Goal: Task Accomplishment & Management: Complete application form

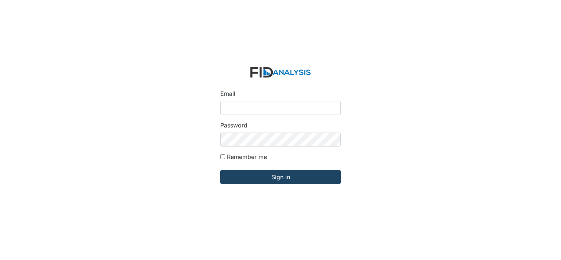
type input "[EMAIL_ADDRESS][DOMAIN_NAME]"
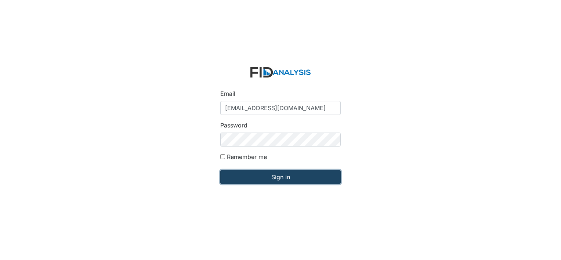
click at [277, 179] on input "Sign in" at bounding box center [280, 177] width 120 height 14
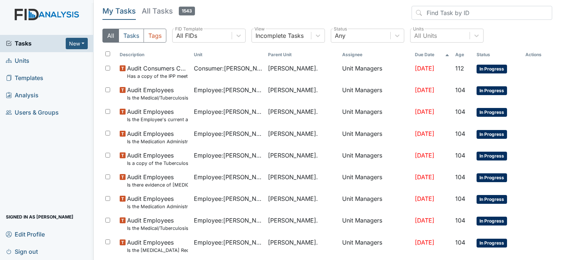
click at [26, 65] on span "Units" at bounding box center [17, 60] width 23 height 11
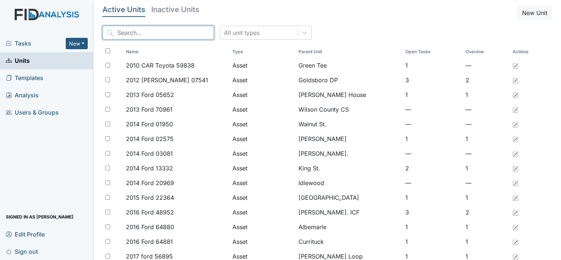
click at [120, 34] on input "search" at bounding box center [158, 33] width 112 height 14
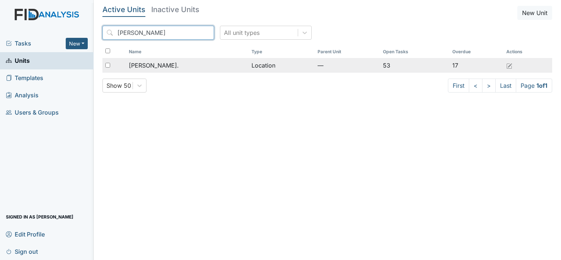
type input "William St"
click at [166, 65] on div "[PERSON_NAME]." at bounding box center [187, 65] width 117 height 9
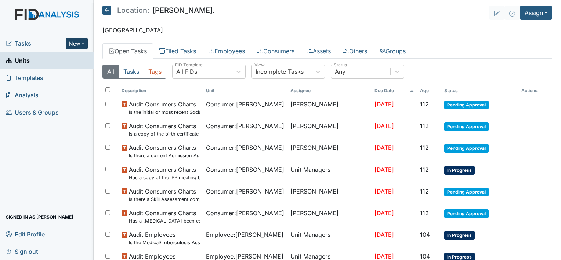
click at [83, 41] on button "New" at bounding box center [77, 43] width 22 height 11
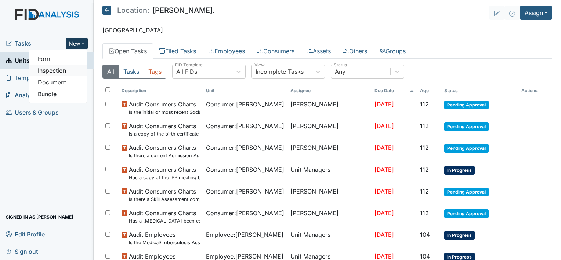
click at [60, 69] on link "Inspection" at bounding box center [58, 71] width 58 height 12
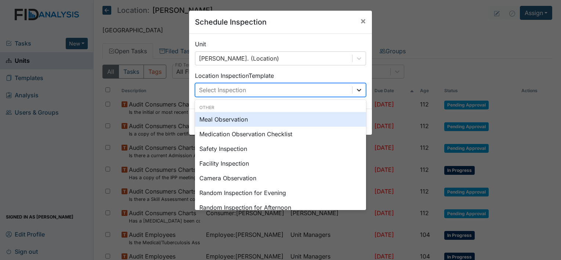
click at [357, 90] on icon at bounding box center [359, 90] width 4 height 3
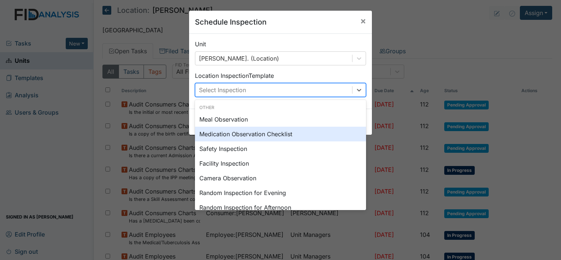
click at [288, 133] on div "Medication Observation Checklist" at bounding box center [280, 134] width 171 height 15
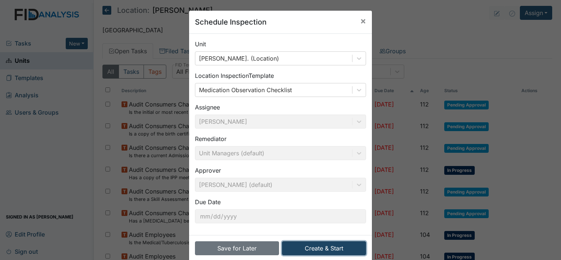
click at [301, 250] on button "Create & Start" at bounding box center [324, 248] width 84 height 14
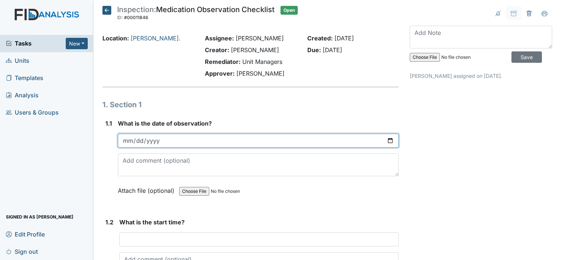
click at [387, 142] on input "date" at bounding box center [258, 141] width 281 height 14
type input "[DATE]"
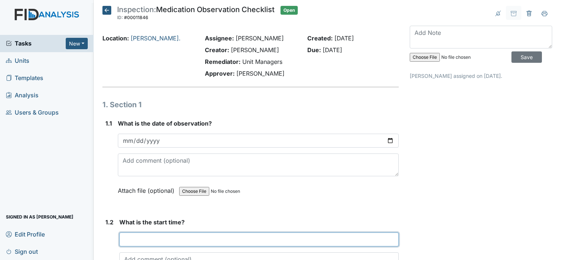
click at [142, 240] on input "text" at bounding box center [258, 239] width 279 height 14
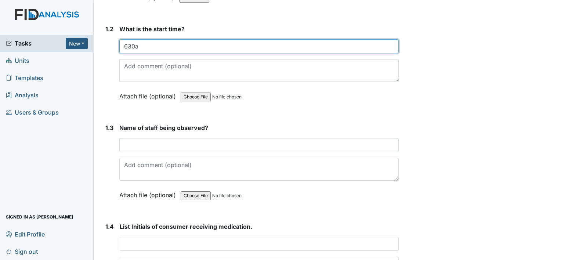
scroll to position [196, 0]
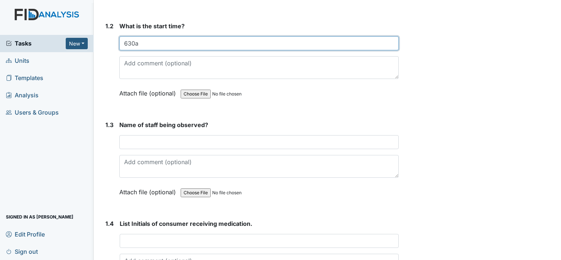
type input "630a"
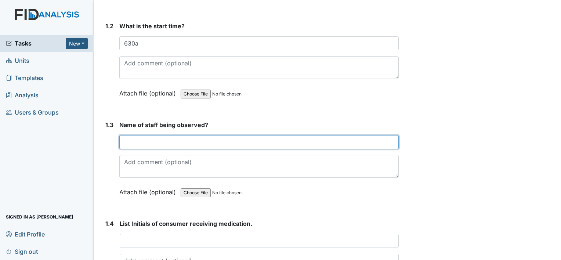
click at [198, 142] on input "text" at bounding box center [258, 142] width 279 height 14
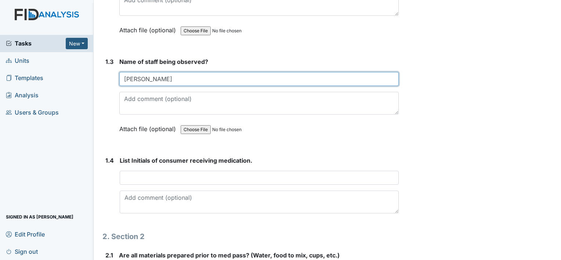
scroll to position [267, 0]
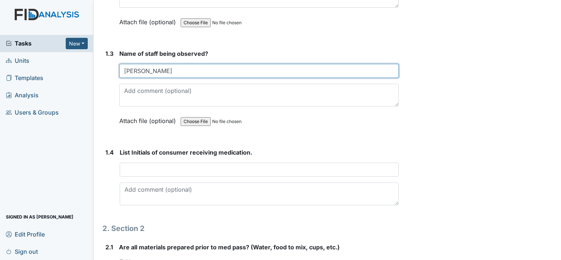
type input "[PERSON_NAME]"
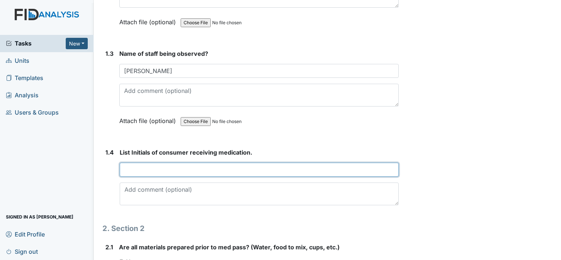
click at [188, 170] on input "text" at bounding box center [259, 170] width 279 height 14
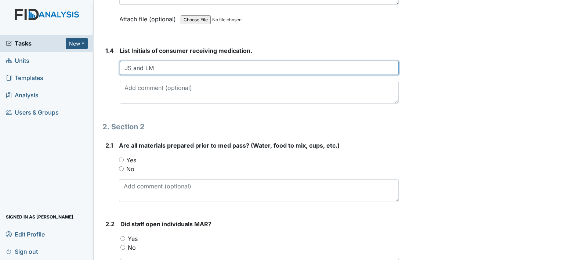
scroll to position [373, 0]
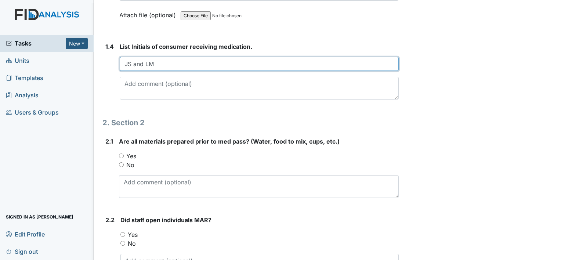
type input "JS and LM"
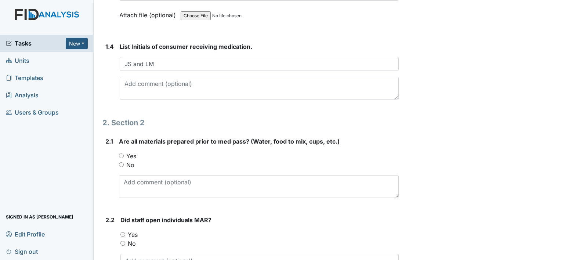
click at [122, 154] on input "Yes" at bounding box center [121, 155] width 5 height 5
radio input "true"
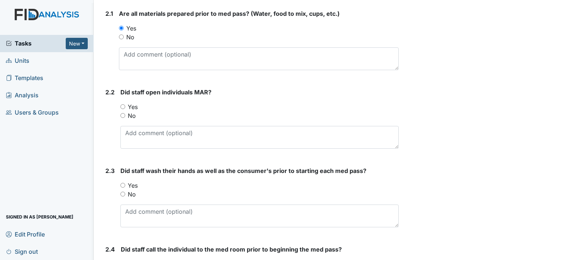
scroll to position [502, 0]
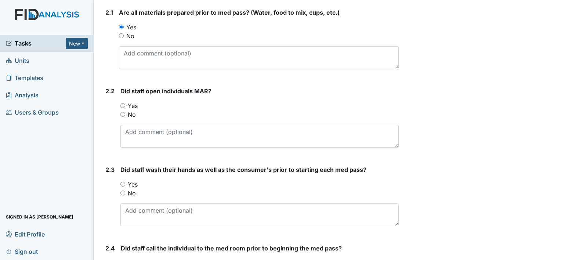
click at [124, 103] on input "Yes" at bounding box center [122, 105] width 5 height 5
radio input "true"
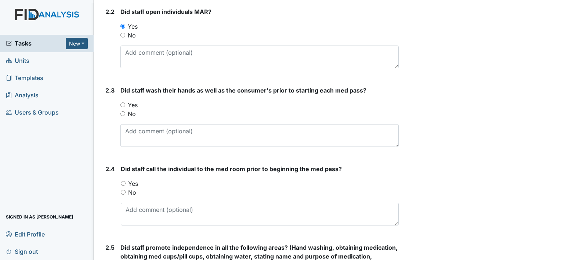
scroll to position [583, 0]
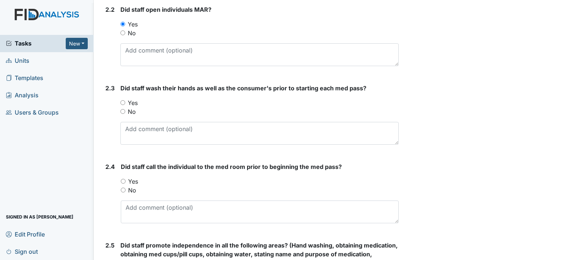
click at [121, 100] on input "Yes" at bounding box center [122, 102] width 5 height 5
radio input "true"
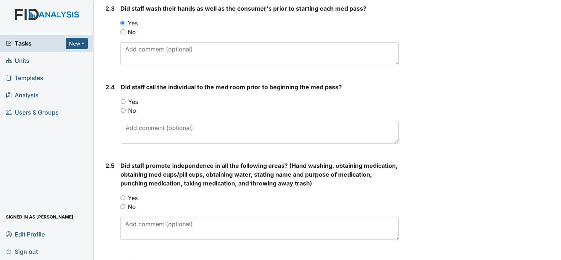
scroll to position [666, 0]
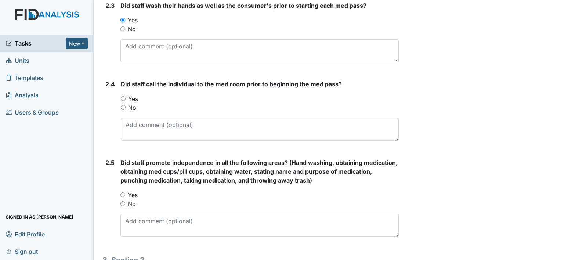
click at [123, 97] on input "Yes" at bounding box center [123, 98] width 5 height 5
radio input "true"
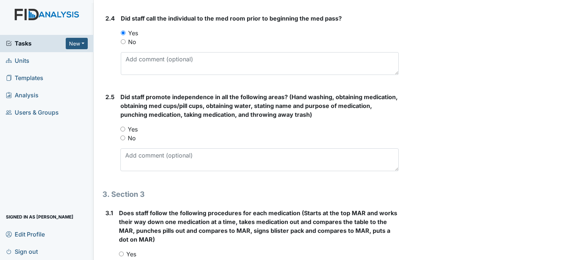
scroll to position [732, 0]
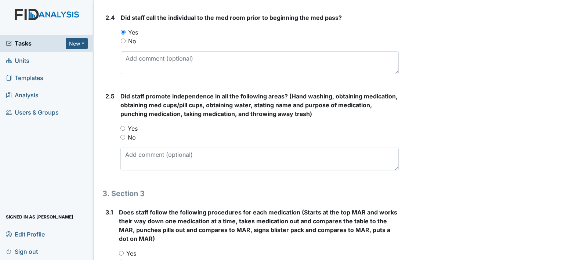
click at [124, 126] on input "Yes" at bounding box center [122, 128] width 5 height 5
radio input "true"
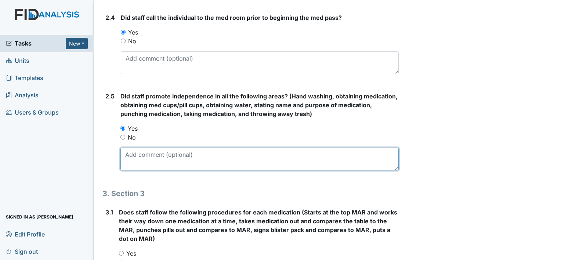
click at [141, 154] on textarea at bounding box center [259, 159] width 278 height 23
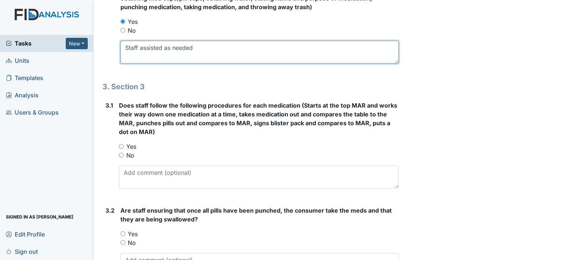
scroll to position [844, 0]
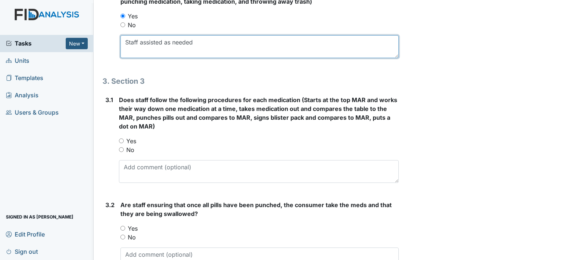
type textarea "Staff assisted as needed"
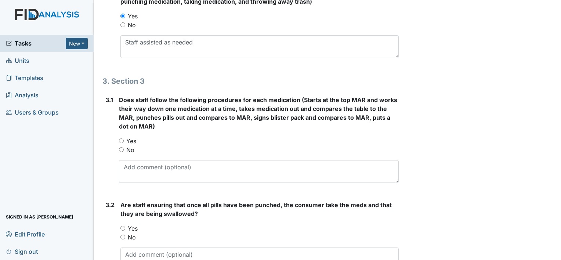
click at [120, 140] on input "Yes" at bounding box center [121, 140] width 5 height 5
radio input "true"
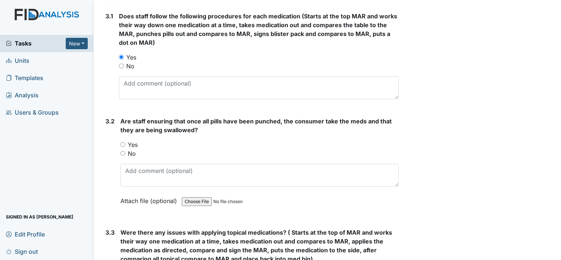
scroll to position [931, 0]
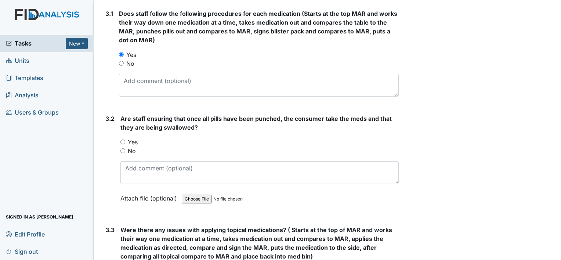
click at [121, 140] on input "Yes" at bounding box center [122, 141] width 5 height 5
radio input "true"
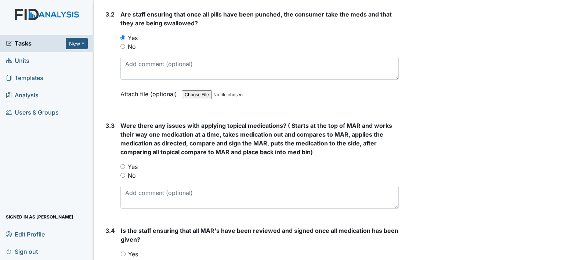
scroll to position [1040, 0]
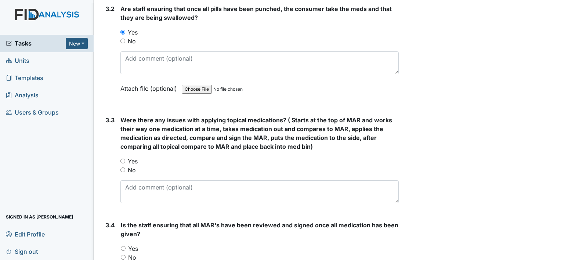
click at [122, 168] on input "No" at bounding box center [122, 169] width 5 height 5
radio input "true"
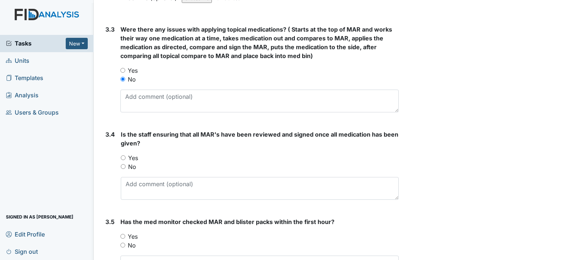
scroll to position [1155, 0]
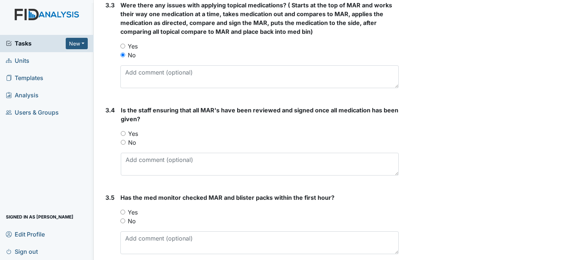
click at [123, 131] on input "Yes" at bounding box center [123, 133] width 5 height 5
radio input "true"
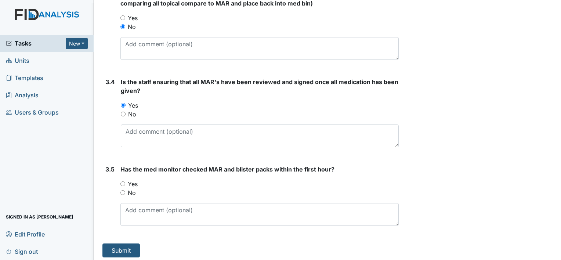
click at [124, 182] on input "Yes" at bounding box center [122, 183] width 5 height 5
radio input "true"
click at [125, 249] on button "Submit" at bounding box center [120, 250] width 37 height 14
